Goal: Task Accomplishment & Management: Manage account settings

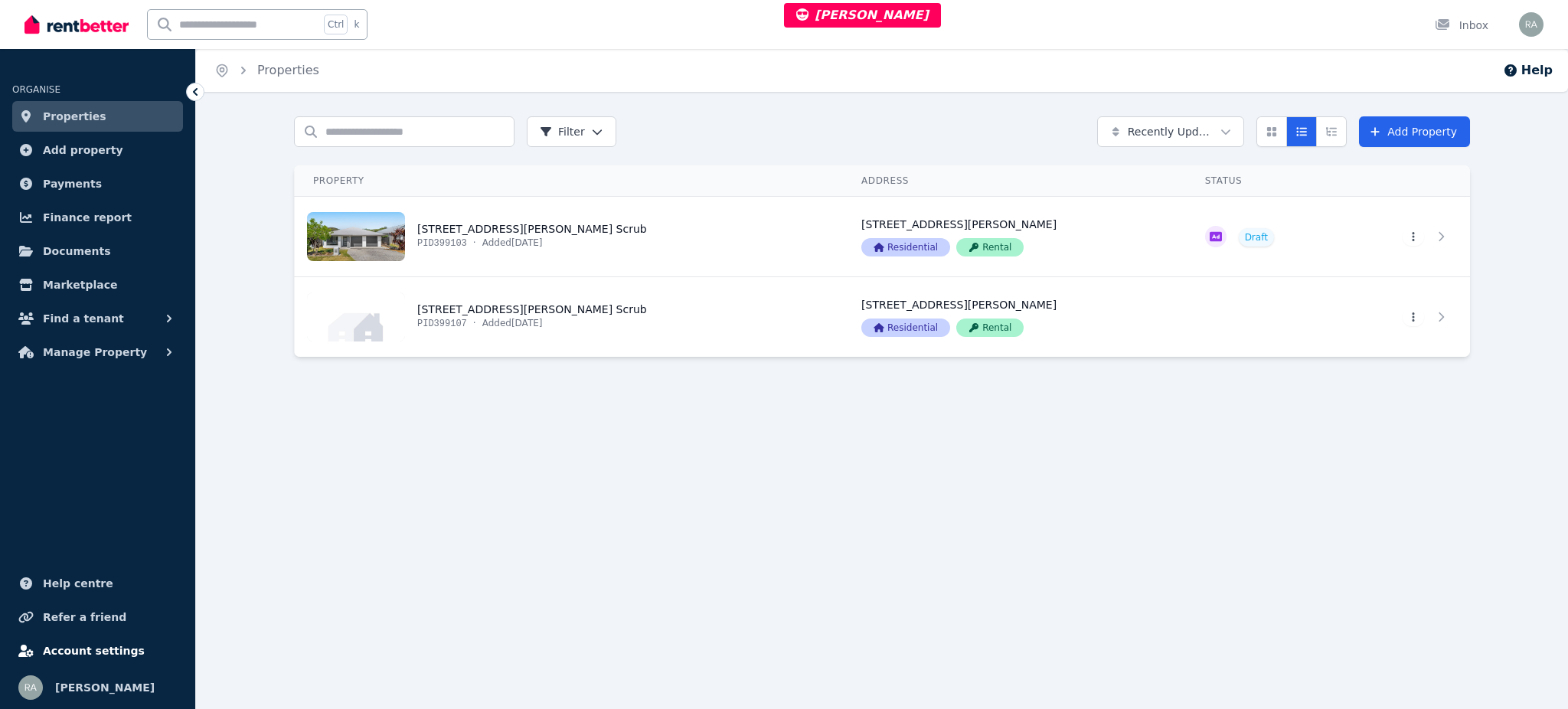
click at [117, 663] on link "Account settings" at bounding box center [98, 651] width 171 height 31
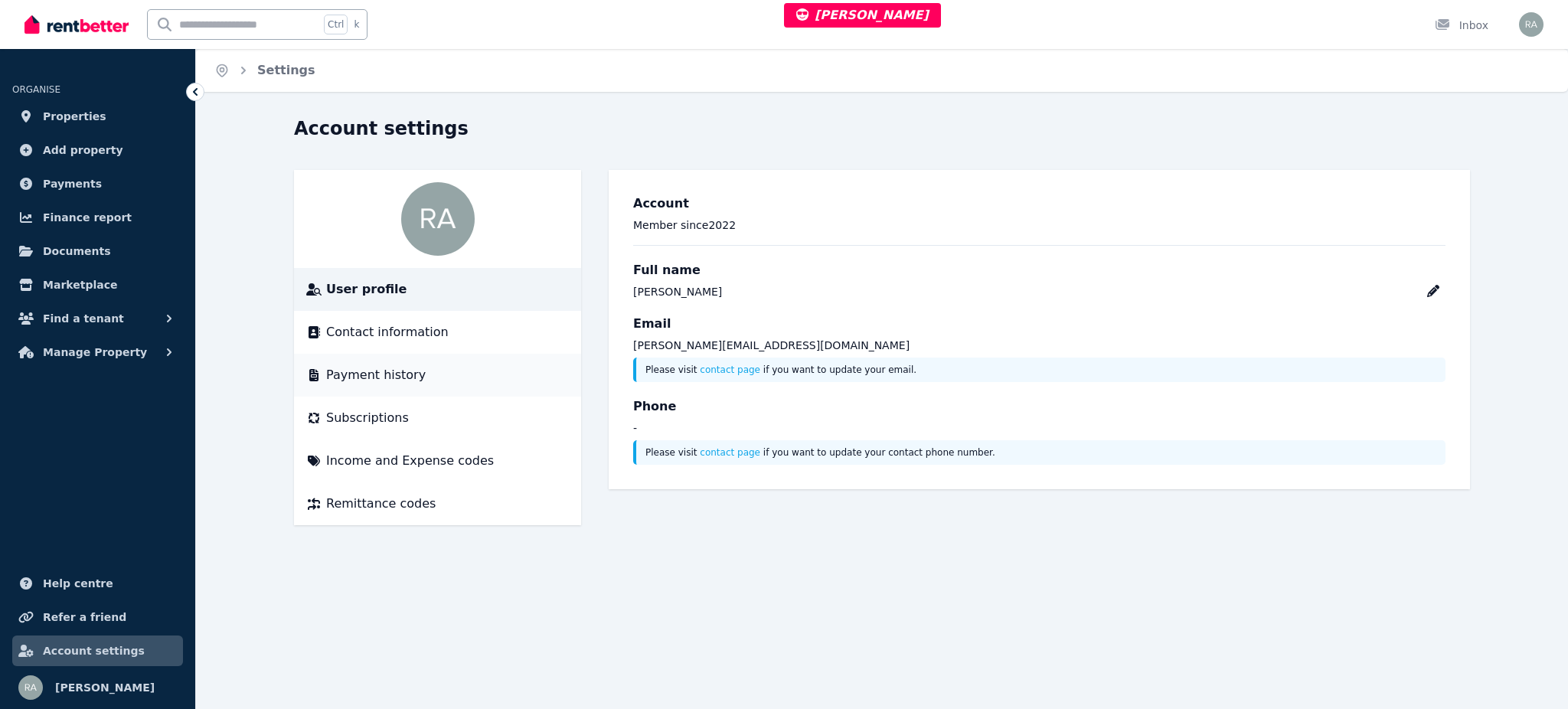
click at [425, 385] on li "Payment history" at bounding box center [437, 375] width 287 height 43
click at [423, 368] on div "Payment history" at bounding box center [437, 375] width 262 height 19
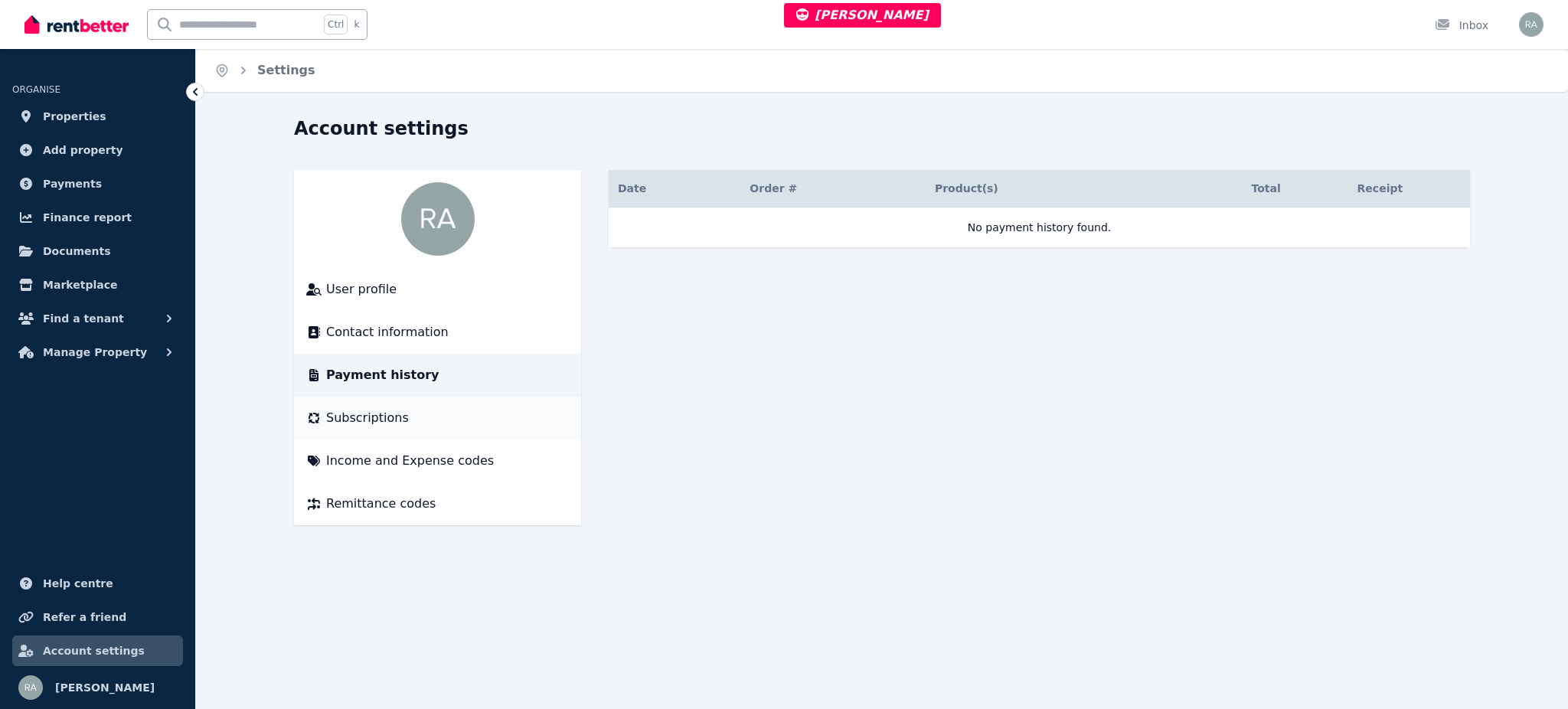
click at [383, 413] on span "Subscriptions" at bounding box center [367, 418] width 83 height 19
